Goal: Navigation & Orientation: Find specific page/section

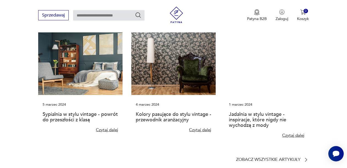
scroll to position [1256, 0]
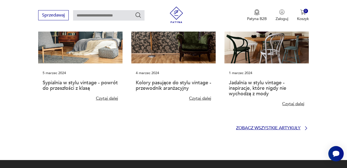
click at [305, 125] on icon at bounding box center [305, 127] width 5 height 5
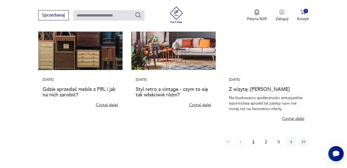
scroll to position [275, 0]
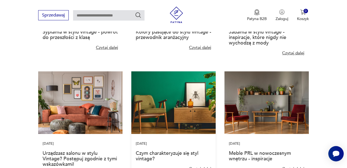
click at [152, 109] on img at bounding box center [173, 102] width 84 height 63
click at [174, 110] on img at bounding box center [173, 102] width 84 height 63
click at [202, 47] on link "Czytaj dalej" at bounding box center [200, 48] width 23 height 6
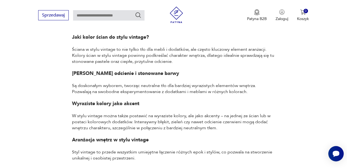
scroll to position [1482, 0]
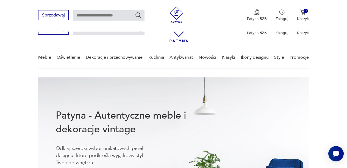
scroll to position [1305, 0]
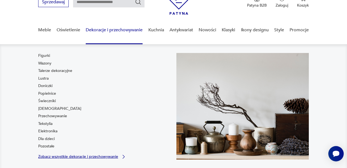
click at [124, 156] on icon at bounding box center [123, 156] width 5 height 5
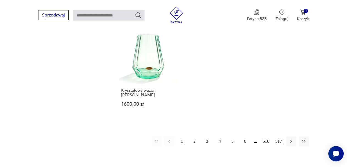
scroll to position [777, 0]
click at [194, 136] on button "2" at bounding box center [194, 141] width 10 height 10
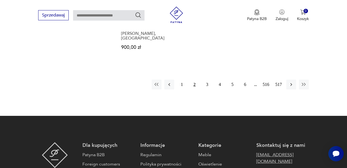
scroll to position [805, 0]
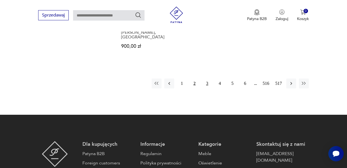
click at [207, 79] on button "3" at bounding box center [207, 84] width 10 height 10
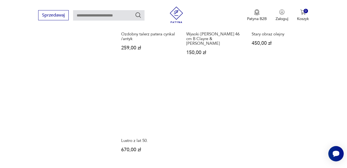
scroll to position [805, 0]
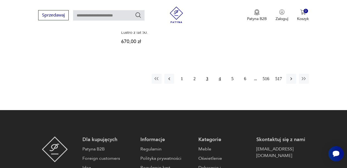
click at [220, 74] on button "4" at bounding box center [220, 79] width 10 height 10
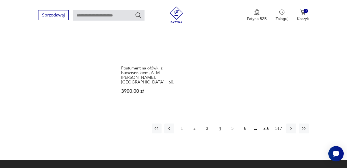
scroll to position [799, 0]
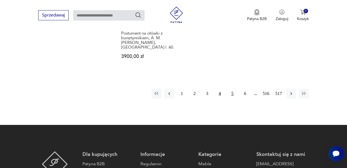
click at [232, 89] on button "5" at bounding box center [232, 94] width 10 height 10
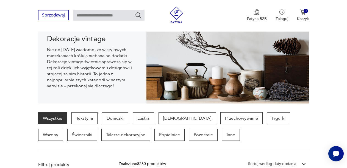
scroll to position [60, 0]
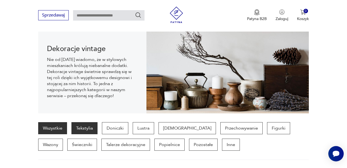
click at [92, 129] on p "Tekstylia" at bounding box center [84, 128] width 26 height 12
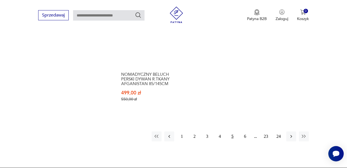
scroll to position [832, 0]
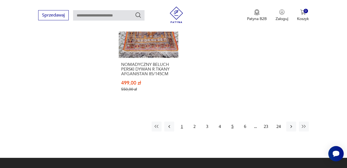
click at [182, 122] on button "1" at bounding box center [182, 127] width 10 height 10
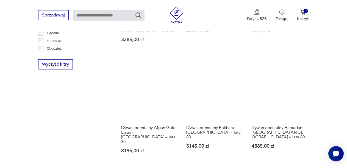
scroll to position [695, 0]
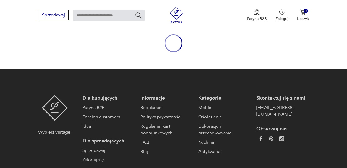
scroll to position [120, 0]
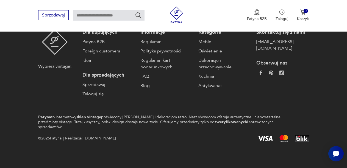
scroll to position [120, 0]
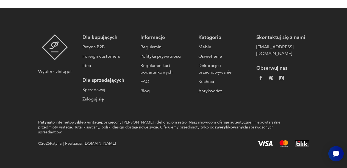
scroll to position [27, 0]
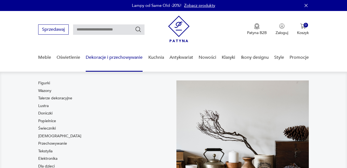
scroll to position [8, 0]
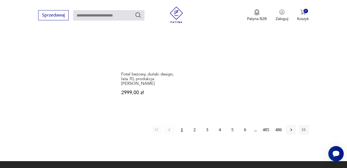
scroll to position [808, 0]
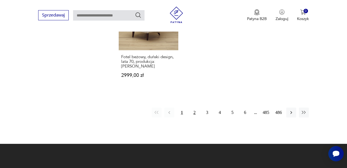
click at [193, 108] on button "2" at bounding box center [194, 113] width 10 height 10
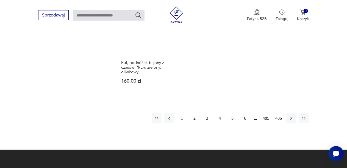
scroll to position [815, 0]
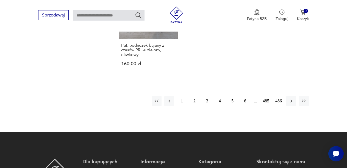
click at [207, 96] on button "3" at bounding box center [207, 101] width 10 height 10
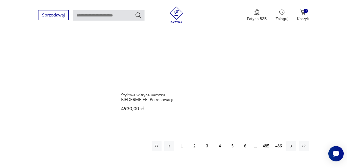
scroll to position [750, 0]
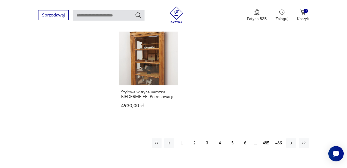
drag, startPoint x: 220, startPoint y: 143, endPoint x: 224, endPoint y: 138, distance: 6.5
click at [220, 143] on button "4" at bounding box center [220, 143] width 10 height 10
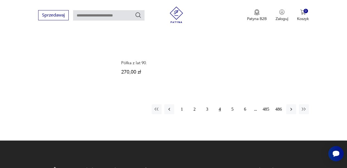
scroll to position [805, 0]
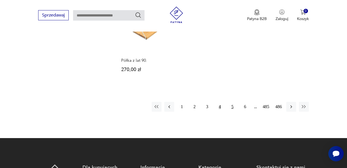
click at [233, 108] on button "5" at bounding box center [232, 107] width 10 height 10
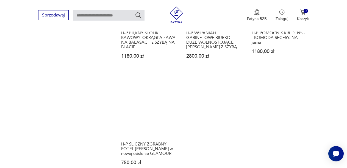
scroll to position [782, 0]
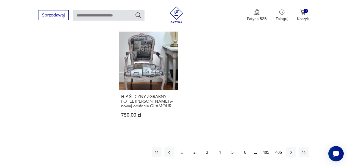
drag, startPoint x: 243, startPoint y: 124, endPoint x: 251, endPoint y: 116, distance: 11.7
click at [243, 147] on button "6" at bounding box center [245, 152] width 10 height 10
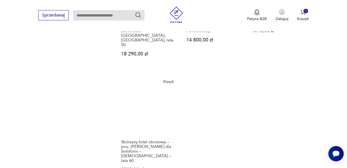
scroll to position [777, 0]
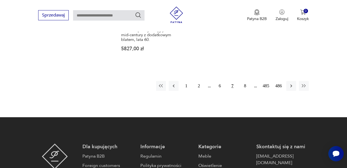
scroll to position [887, 0]
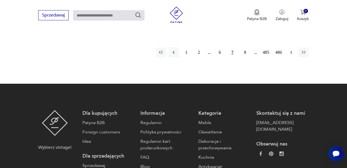
click at [291, 51] on icon "button" at bounding box center [291, 52] width 2 height 3
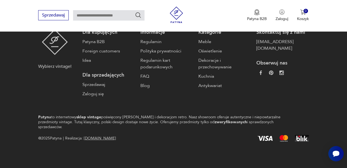
scroll to position [146, 0]
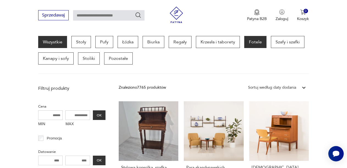
click at [257, 41] on p "Fotele" at bounding box center [255, 42] width 22 height 12
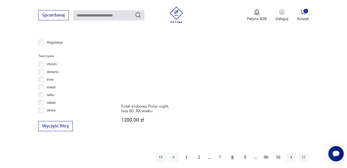
scroll to position [805, 0]
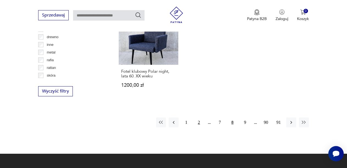
click at [198, 117] on button "2" at bounding box center [199, 122] width 10 height 10
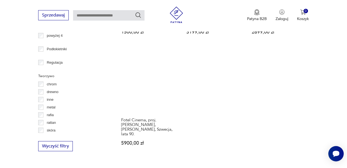
scroll to position [805, 0]
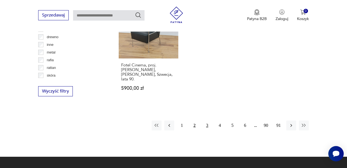
click at [207, 121] on button "3" at bounding box center [207, 126] width 10 height 10
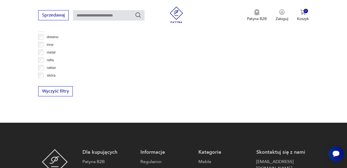
scroll to position [146, 0]
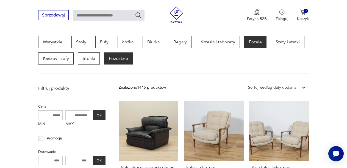
click at [122, 58] on p "Pozostałe" at bounding box center [118, 58] width 29 height 12
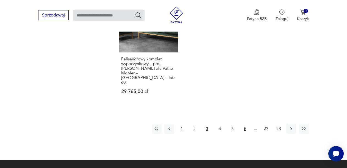
scroll to position [805, 0]
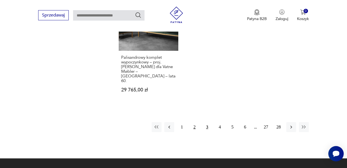
click at [195, 122] on button "2" at bounding box center [194, 127] width 10 height 10
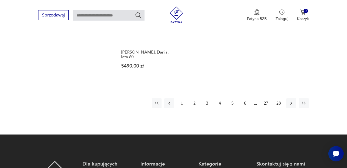
scroll to position [805, 0]
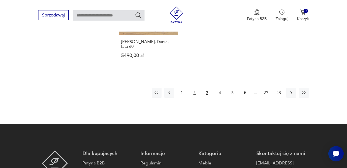
click at [207, 88] on button "3" at bounding box center [207, 93] width 10 height 10
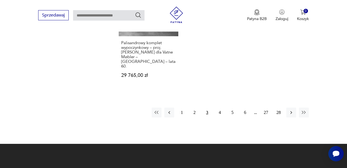
scroll to position [832, 0]
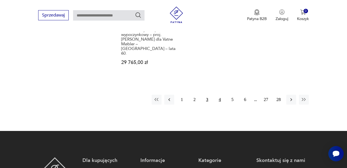
click at [220, 95] on button "4" at bounding box center [220, 100] width 10 height 10
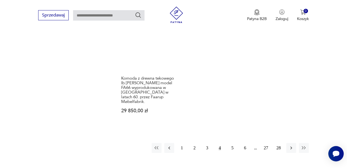
scroll to position [805, 0]
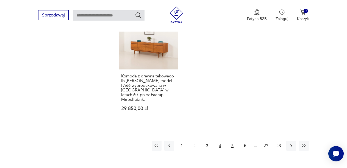
click at [232, 141] on button "5" at bounding box center [232, 146] width 10 height 10
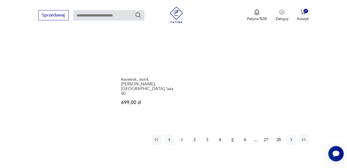
scroll to position [777, 0]
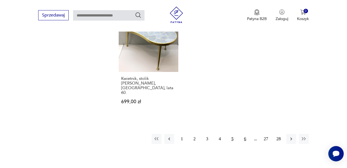
click at [246, 134] on button "6" at bounding box center [245, 139] width 10 height 10
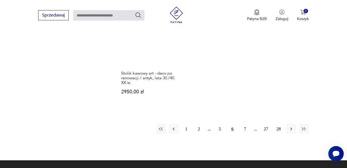
scroll to position [805, 0]
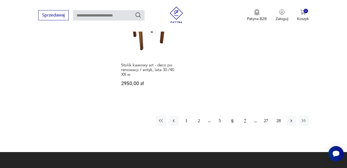
click at [244, 116] on button "7" at bounding box center [245, 121] width 10 height 10
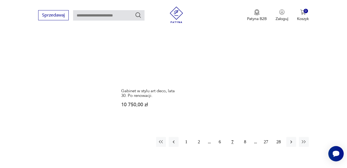
scroll to position [784, 0]
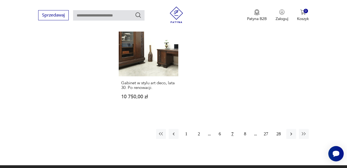
click at [255, 129] on div "1 2 6 7 8 27 28" at bounding box center [232, 134] width 153 height 10
click at [291, 131] on icon "button" at bounding box center [290, 133] width 5 height 5
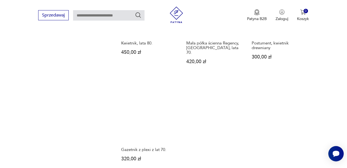
scroll to position [750, 0]
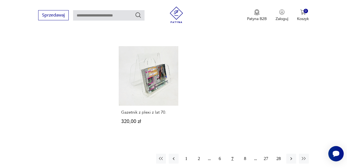
scroll to position [784, 0]
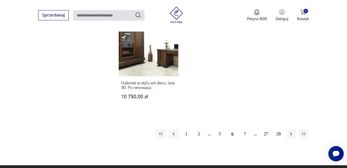
scroll to position [805, 0]
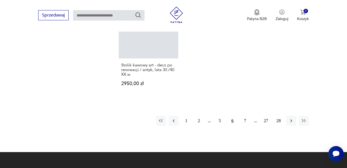
scroll to position [777, 0]
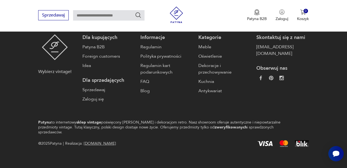
scroll to position [805, 0]
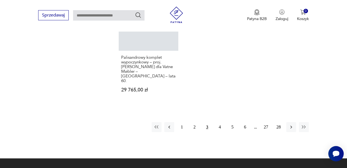
scroll to position [832, 0]
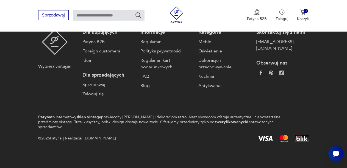
scroll to position [720, 0]
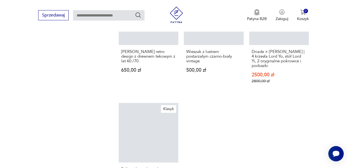
scroll to position [146, 0]
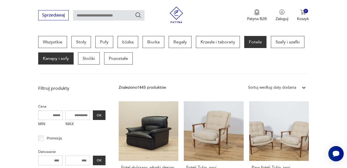
click at [54, 60] on p "Kanapy i sofy" at bounding box center [55, 58] width 35 height 12
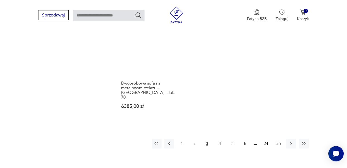
scroll to position [832, 0]
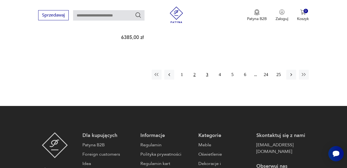
click at [195, 70] on button "2" at bounding box center [194, 75] width 10 height 10
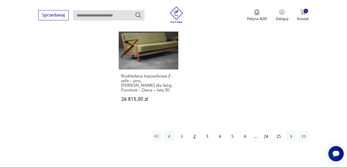
scroll to position [805, 0]
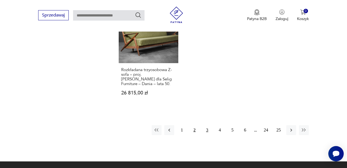
click at [207, 125] on button "3" at bounding box center [207, 130] width 10 height 10
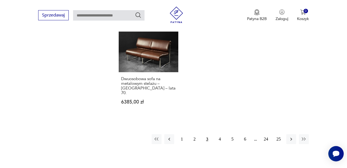
scroll to position [805, 0]
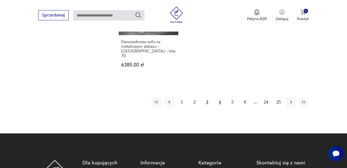
click at [220, 97] on button "4" at bounding box center [220, 102] width 10 height 10
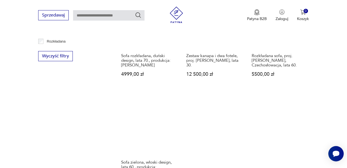
scroll to position [722, 0]
